Goal: Task Accomplishment & Management: Manage account settings

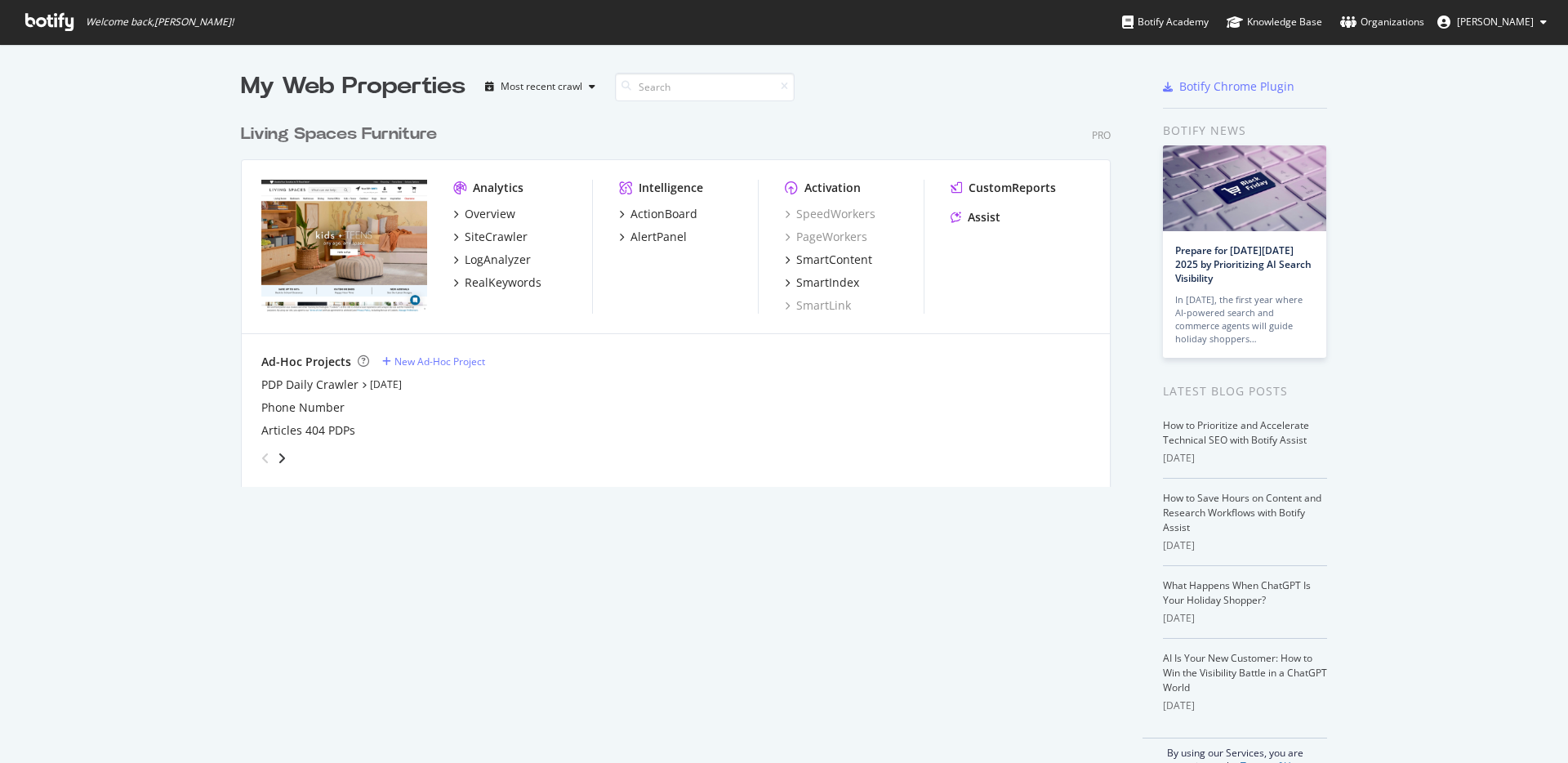
scroll to position [763, 1568]
click at [1496, 20] on span "[PERSON_NAME]" at bounding box center [1495, 22] width 77 height 14
click at [1465, 58] on link "Edit Profile" at bounding box center [1474, 57] width 168 height 25
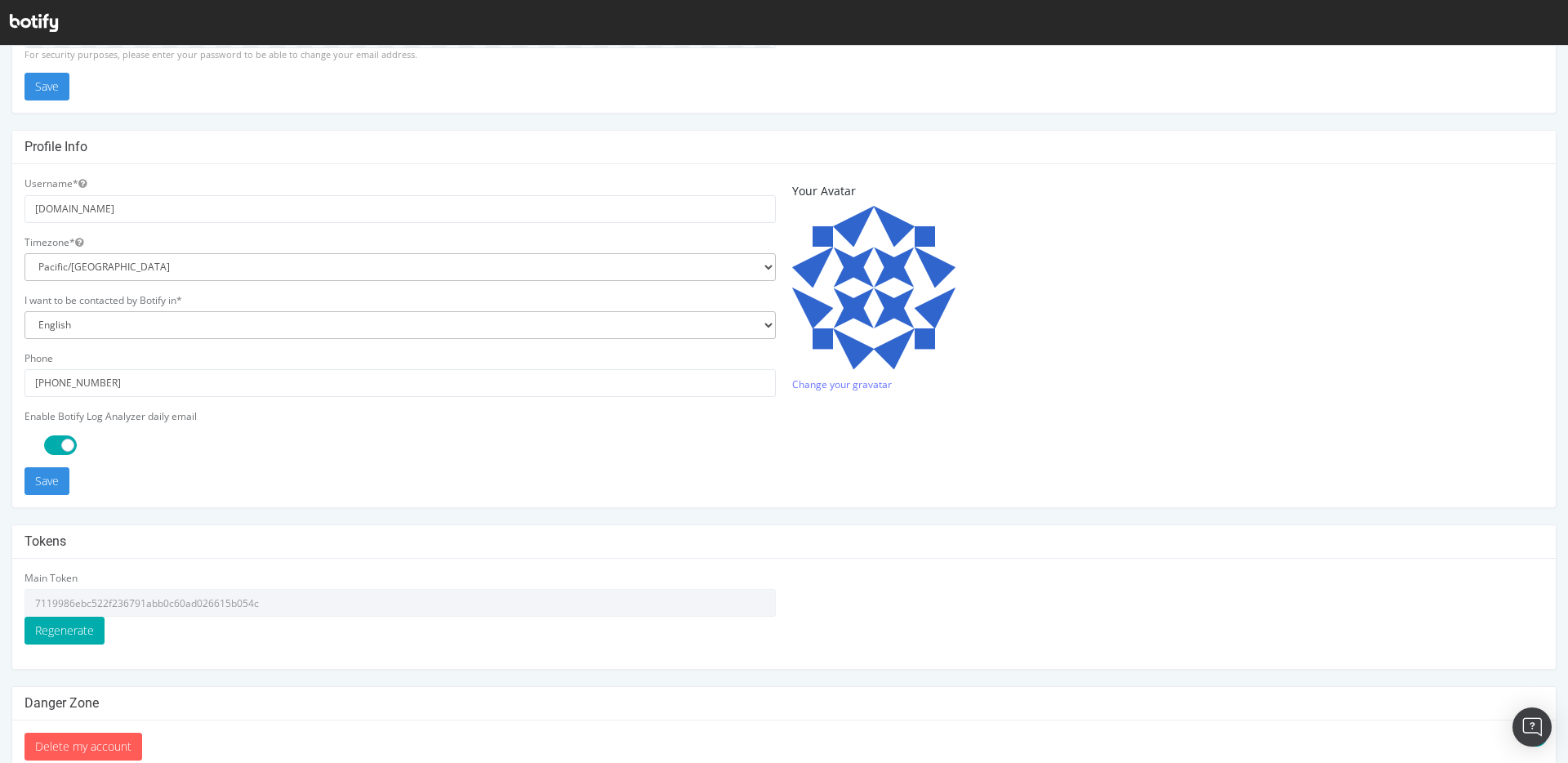
scroll to position [310, 0]
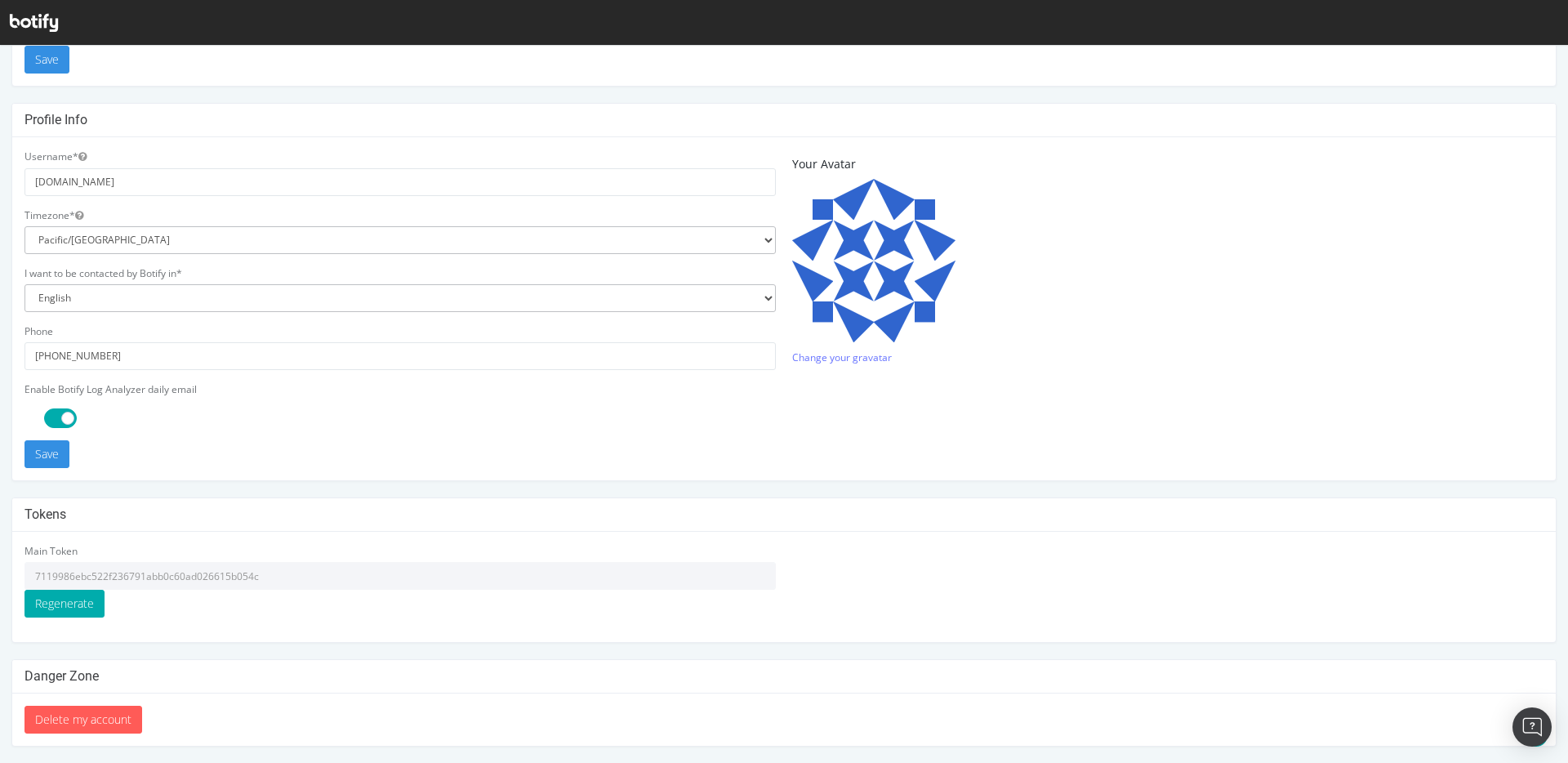
click at [190, 567] on input "7119986ebc522f236791abb0c60ad026615b054c" at bounding box center [400, 576] width 751 height 28
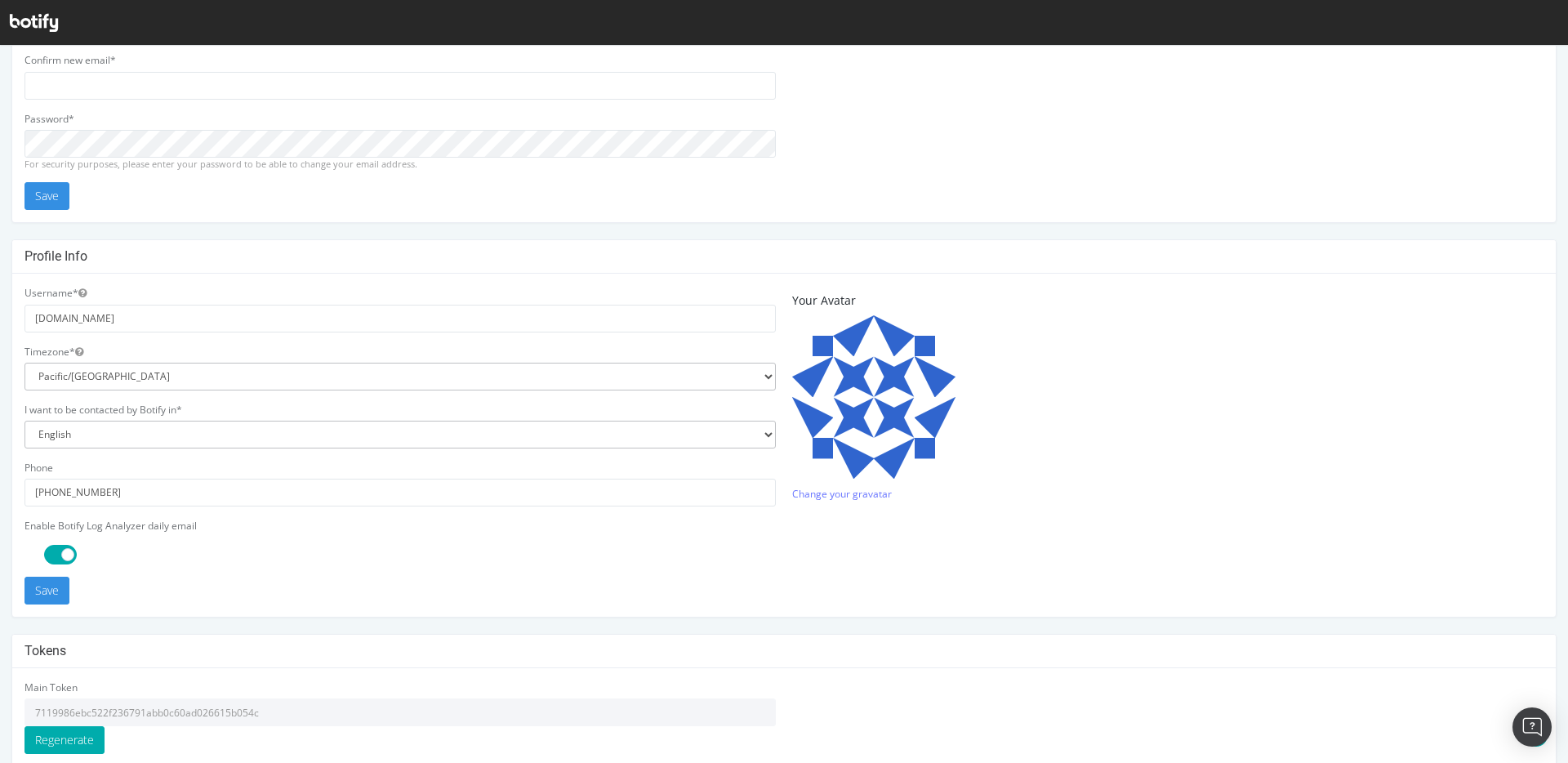
scroll to position [0, 0]
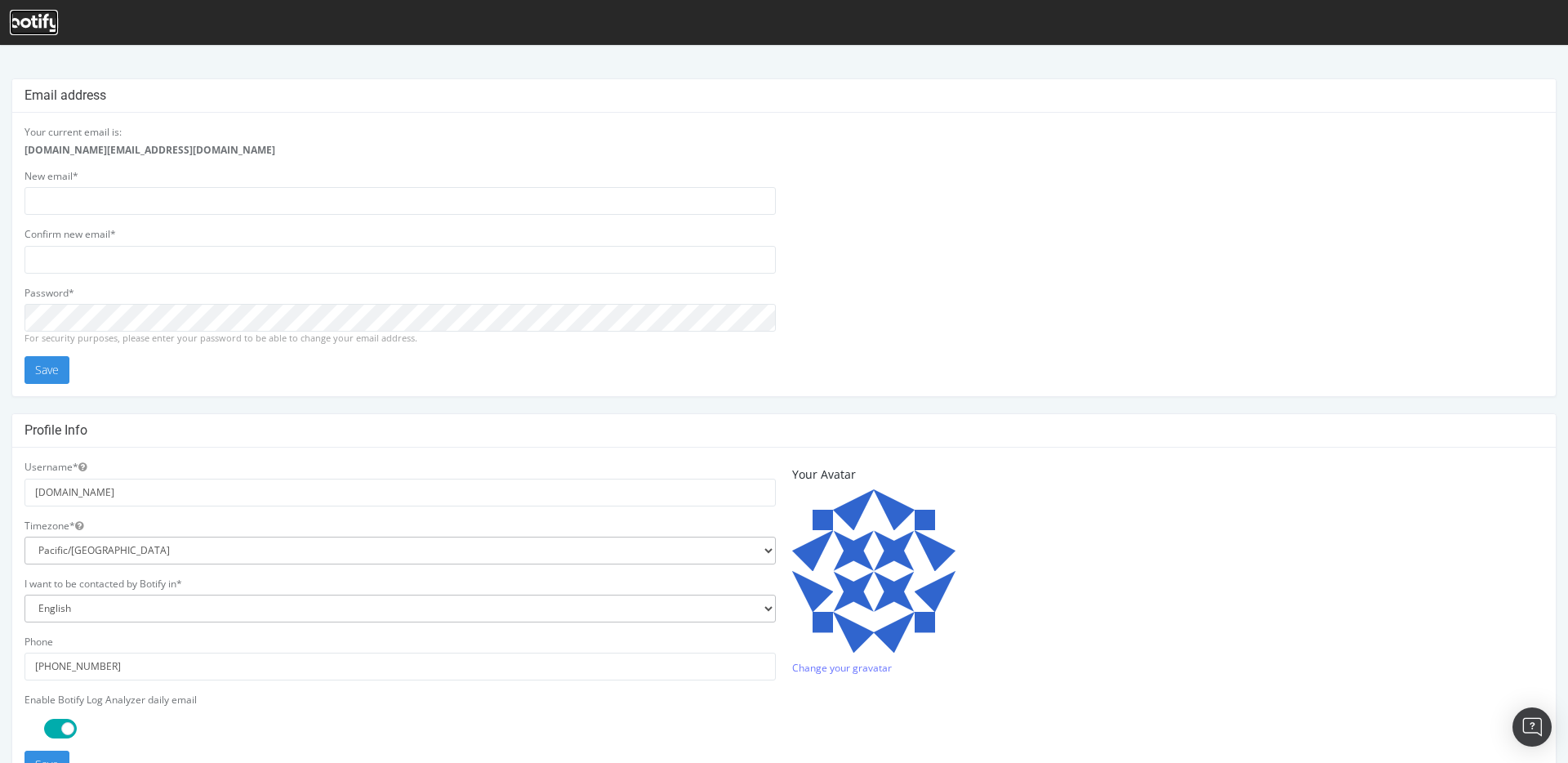
click at [30, 21] on icon at bounding box center [34, 23] width 48 height 18
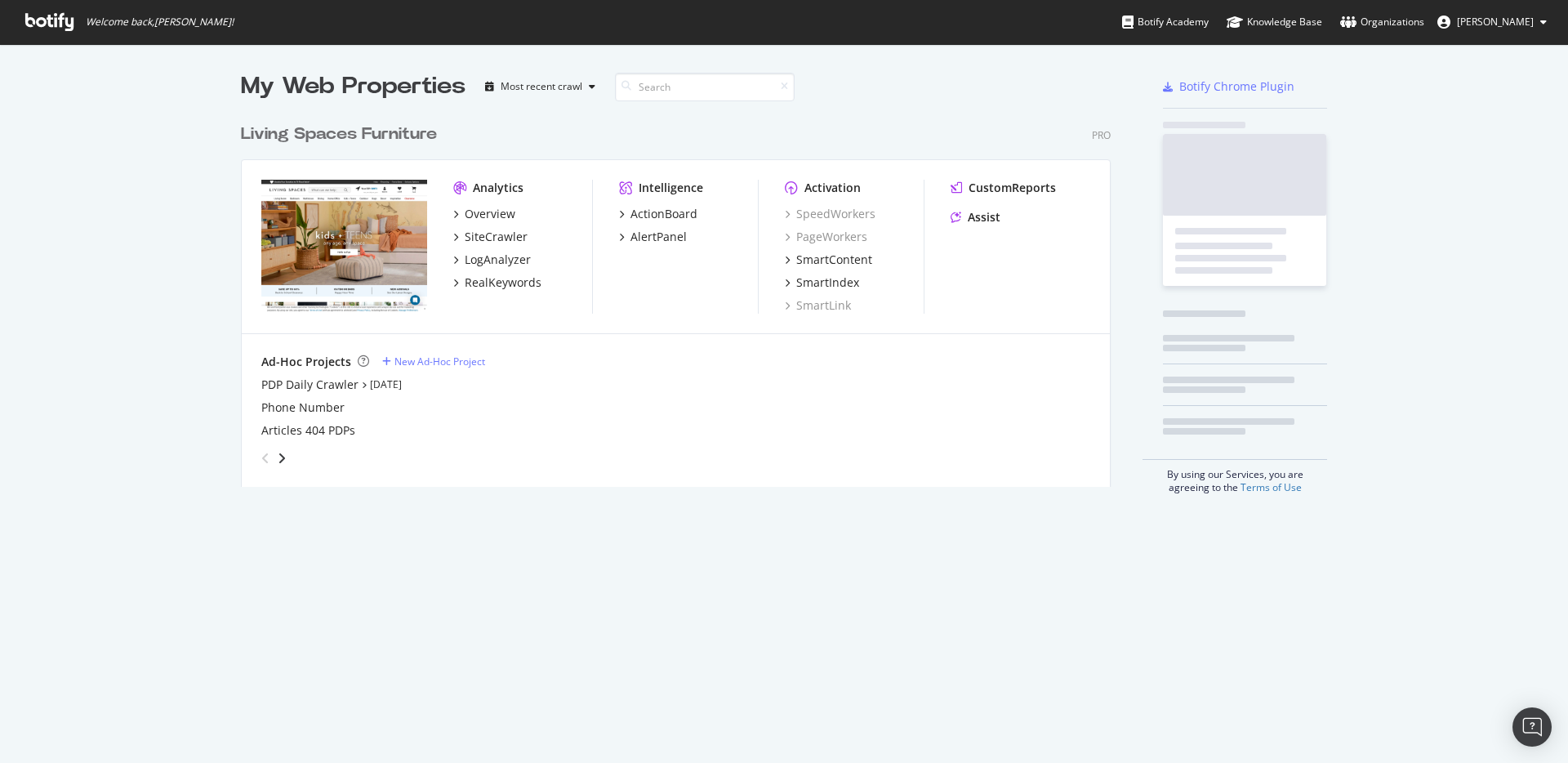
scroll to position [384, 883]
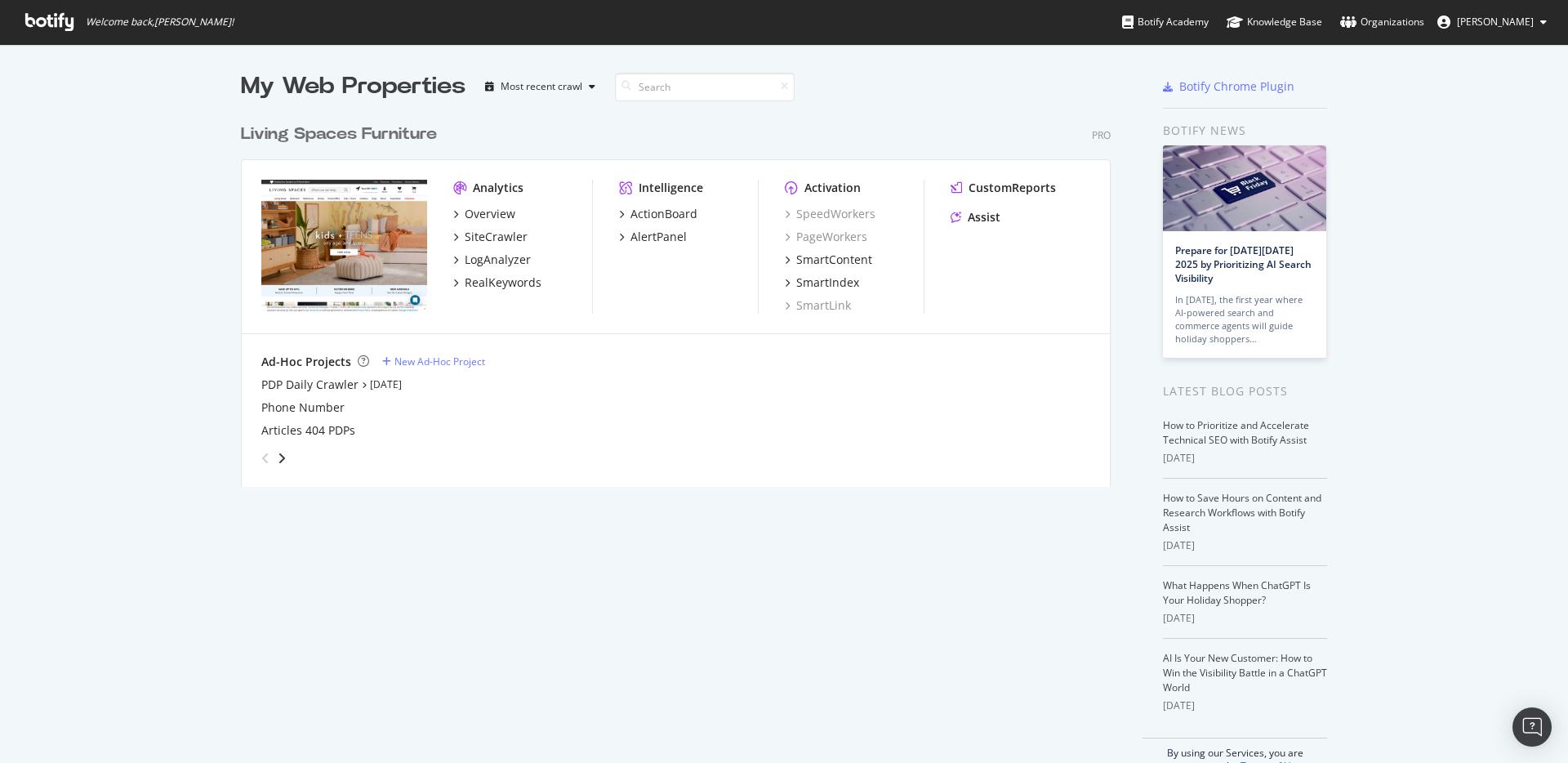
click at [416, 142] on div "Living Spaces Furniture" at bounding box center [338, 134] width 196 height 24
